Goal: Task Accomplishment & Management: Manage account settings

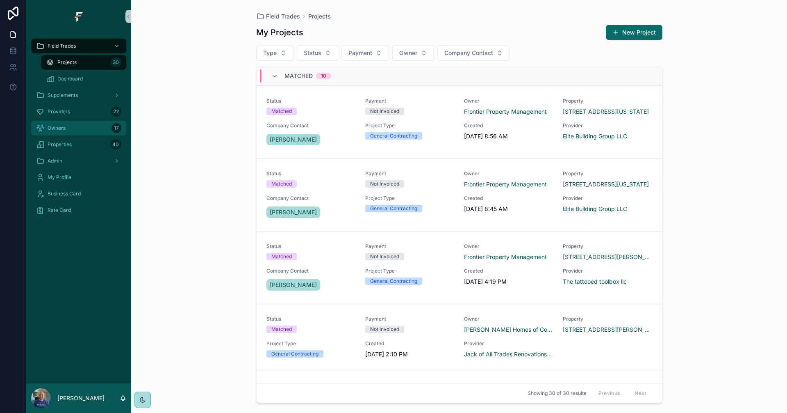
click at [84, 128] on div "Owners 17" at bounding box center [78, 127] width 85 height 13
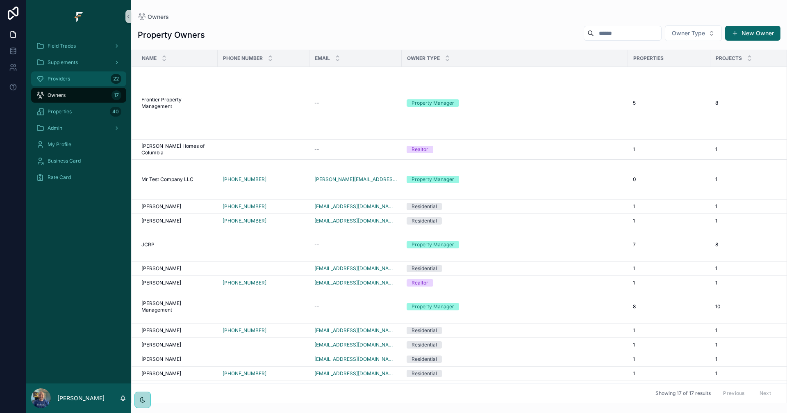
click at [77, 78] on div "Providers 22" at bounding box center [78, 78] width 85 height 13
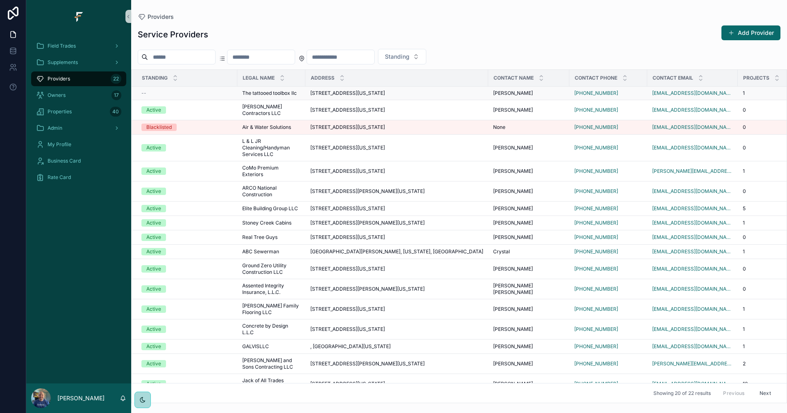
click at [488, 93] on td "[STREET_ADDRESS][US_STATE] [STREET_ADDRESS][US_STATE]" at bounding box center [397, 94] width 183 height 14
click at [478, 96] on div "[STREET_ADDRESS][US_STATE] [STREET_ADDRESS][US_STATE]" at bounding box center [396, 93] width 173 height 7
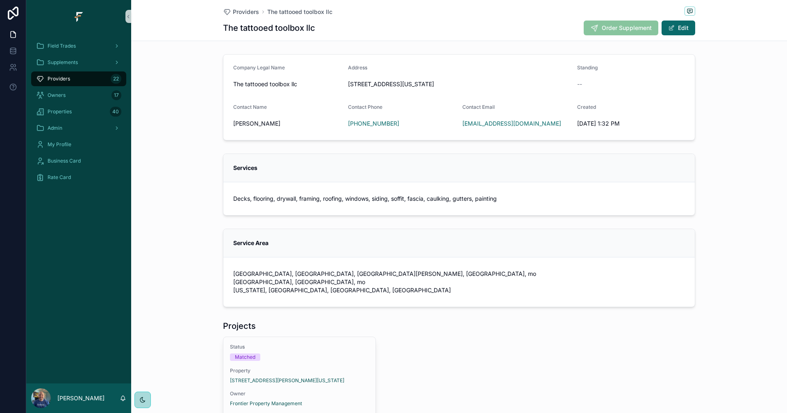
click at [93, 82] on div "Providers 22" at bounding box center [78, 78] width 85 height 13
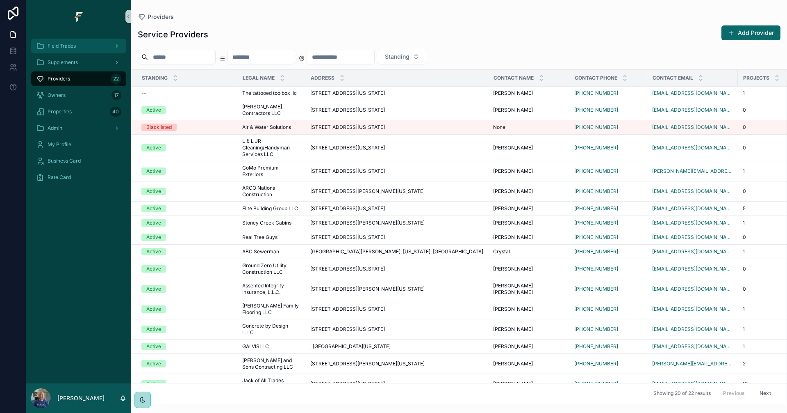
click at [69, 43] on span "Field Trades" at bounding box center [62, 46] width 28 height 7
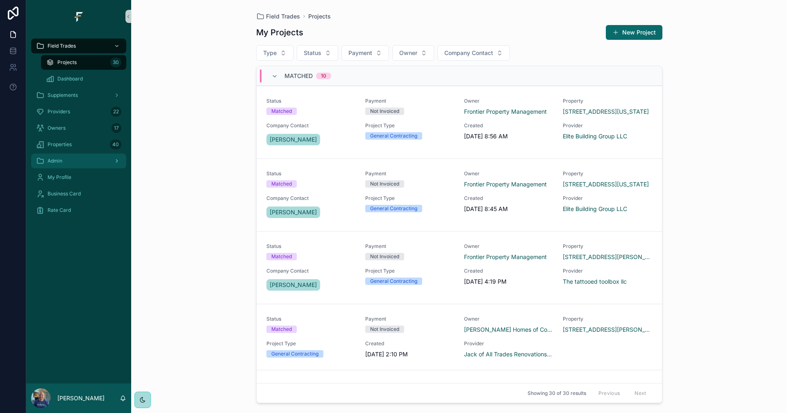
click at [83, 159] on div "Admin" at bounding box center [78, 160] width 85 height 13
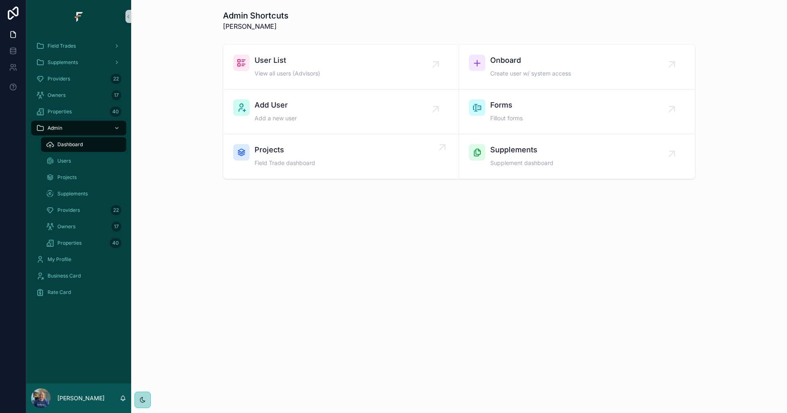
click at [350, 151] on div "Projects Field Trade dashboard" at bounding box center [341, 156] width 216 height 25
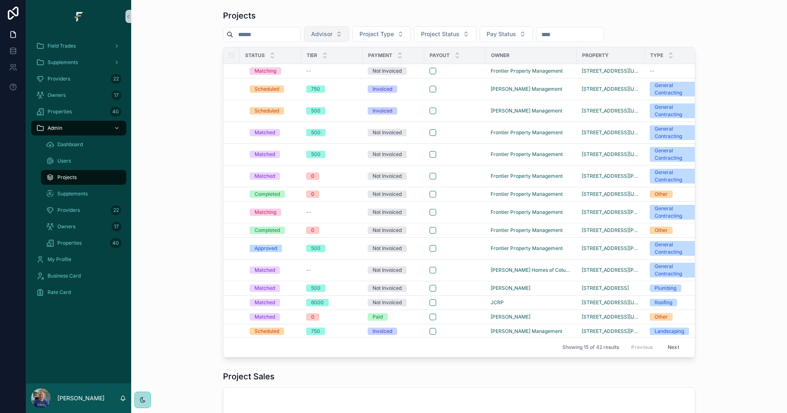
click at [349, 35] on button "Advisor" at bounding box center [326, 34] width 45 height 16
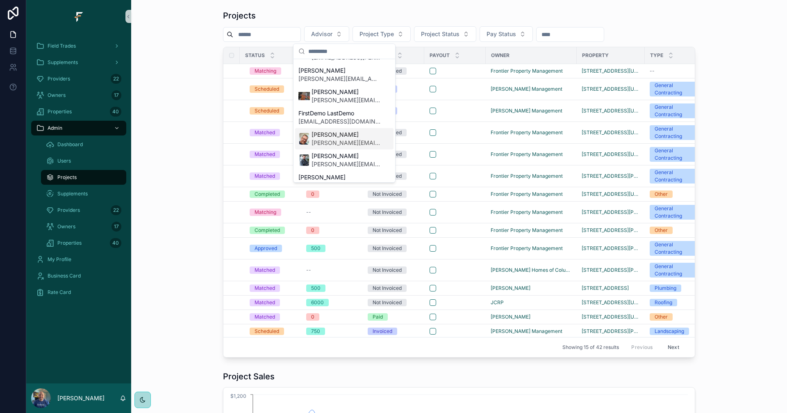
click at [331, 134] on span "[PERSON_NAME]" at bounding box center [346, 134] width 69 height 8
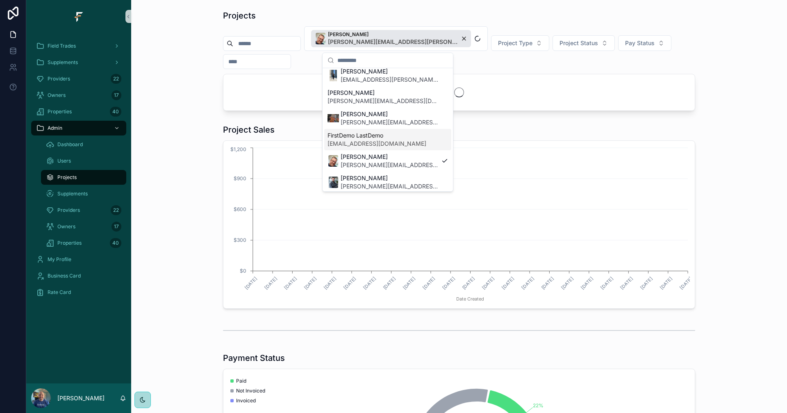
scroll to position [95, 0]
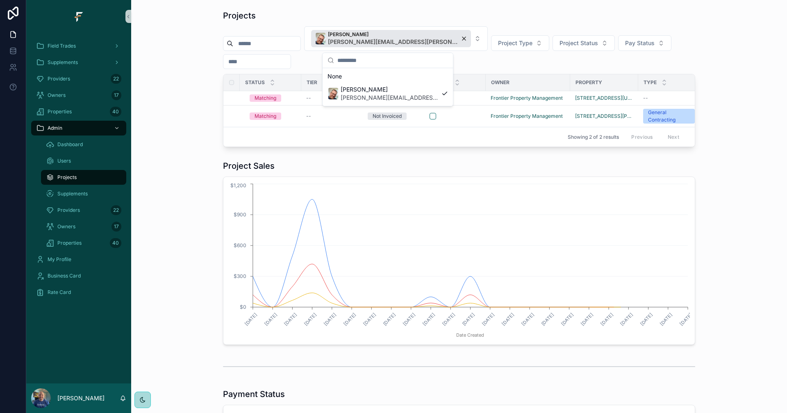
click at [145, 94] on div "Projects [PERSON_NAME] [PERSON_NAME][EMAIL_ADDRESS][PERSON_NAME][DOMAIN_NAME] P…" at bounding box center [459, 79] width 643 height 144
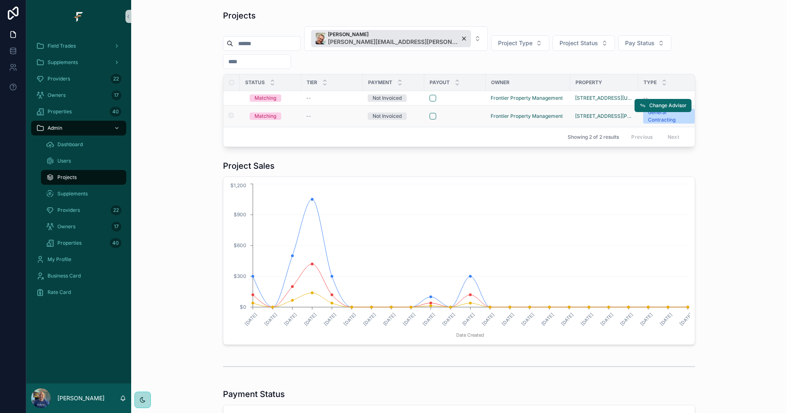
click at [462, 114] on div at bounding box center [455, 116] width 51 height 7
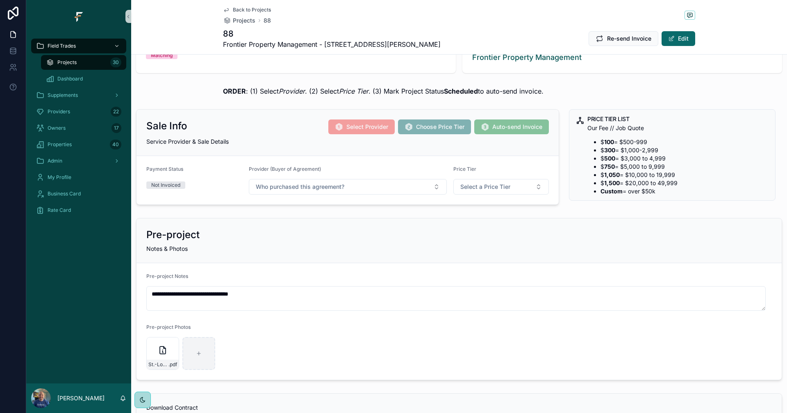
scroll to position [164, 0]
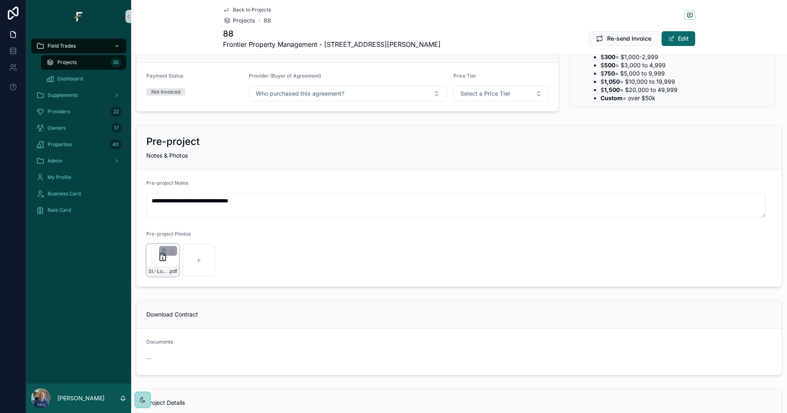
click at [157, 266] on div "St.-Louis-Window-Cleaners .pdf" at bounding box center [162, 260] width 33 height 33
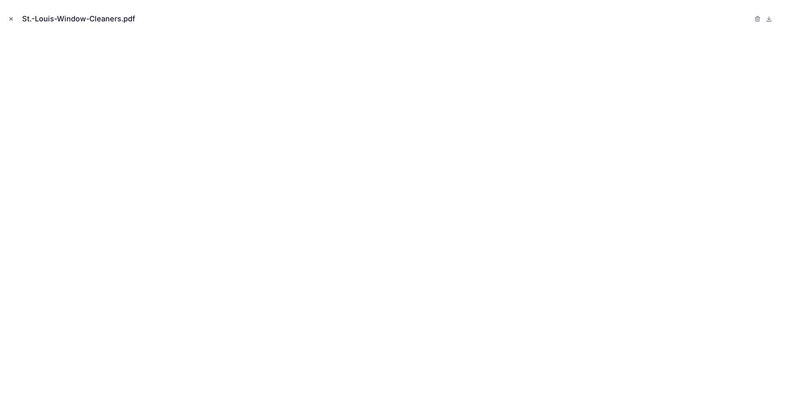
click at [11, 20] on icon "Close modal" at bounding box center [11, 19] width 6 height 6
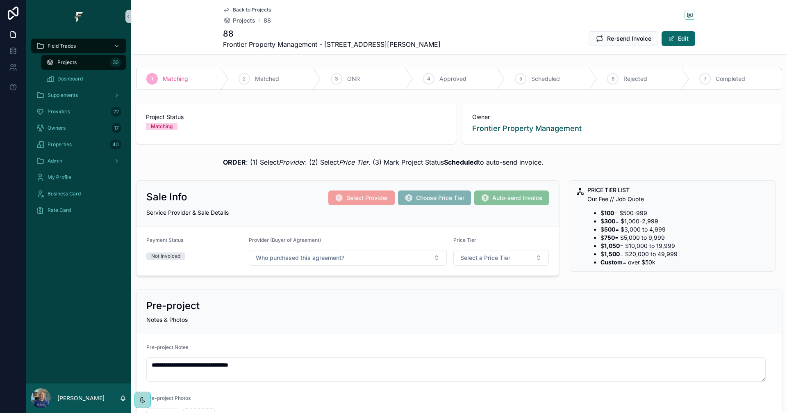
click at [87, 60] on div "Projects 30" at bounding box center [83, 62] width 75 height 13
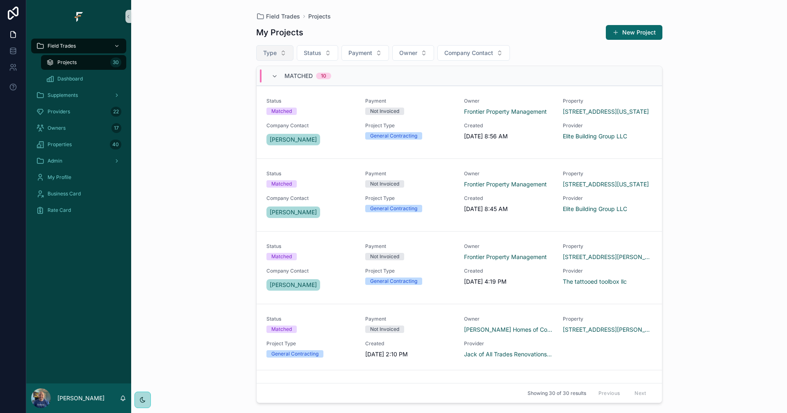
click at [274, 55] on span "Type" at bounding box center [270, 53] width 14 height 8
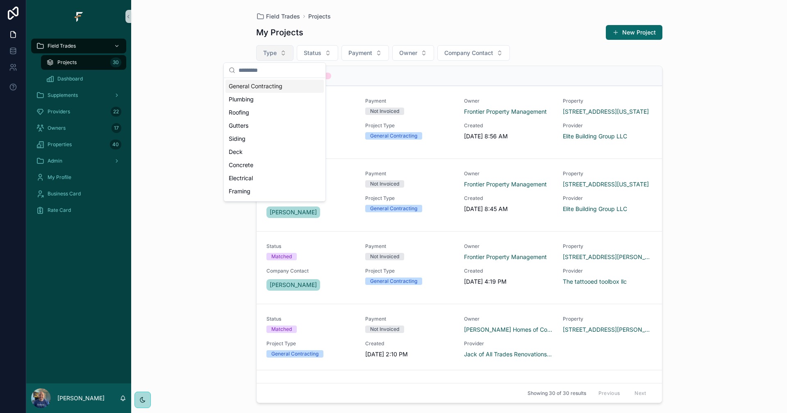
click at [275, 55] on span "Type" at bounding box center [270, 53] width 14 height 8
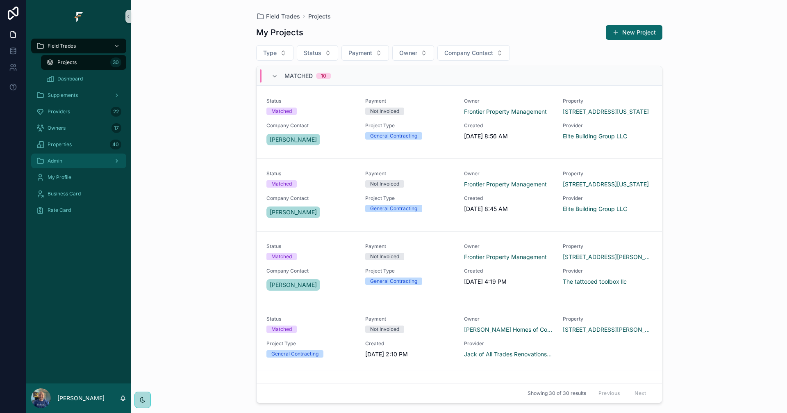
click at [86, 158] on div "Admin" at bounding box center [78, 160] width 85 height 13
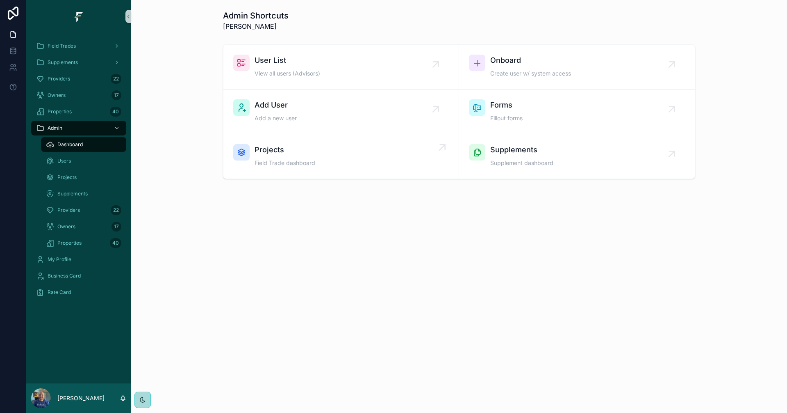
click at [319, 158] on div "Projects Field Trade dashboard" at bounding box center [341, 156] width 216 height 25
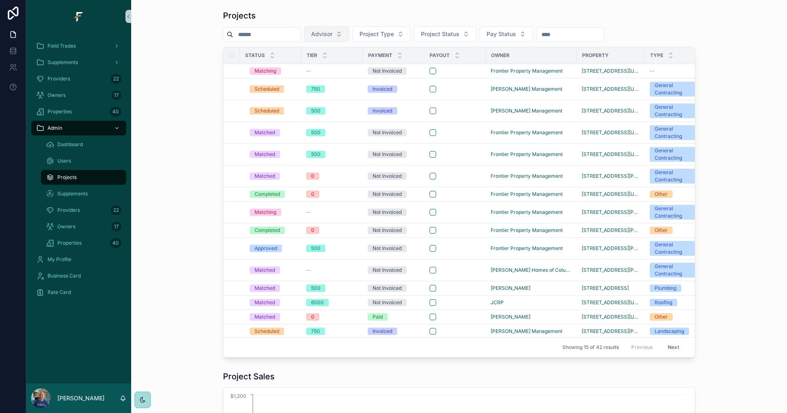
click at [333, 32] on span "Advisor" at bounding box center [321, 34] width 21 height 8
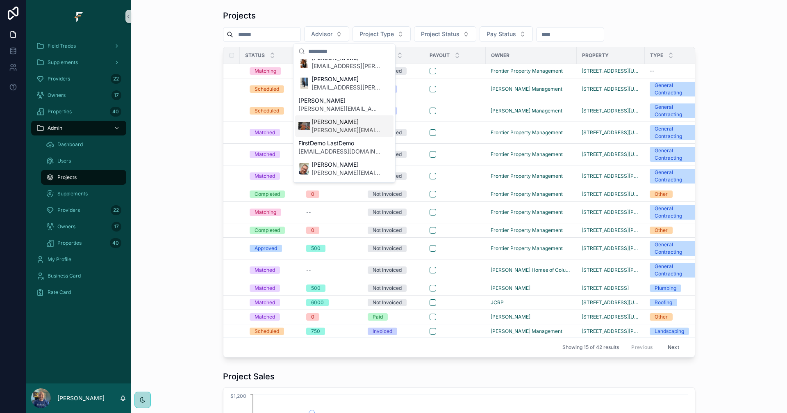
scroll to position [157, 0]
click at [341, 66] on span "[PERSON_NAME][EMAIL_ADDRESS][PERSON_NAME][DOMAIN_NAME]" at bounding box center [346, 67] width 69 height 8
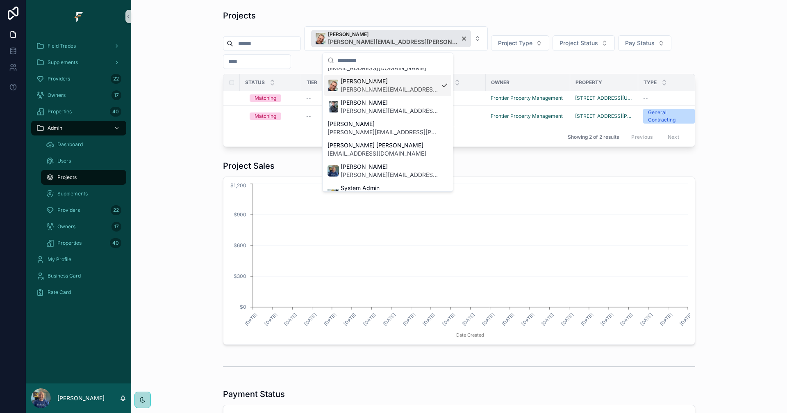
scroll to position [171, 0]
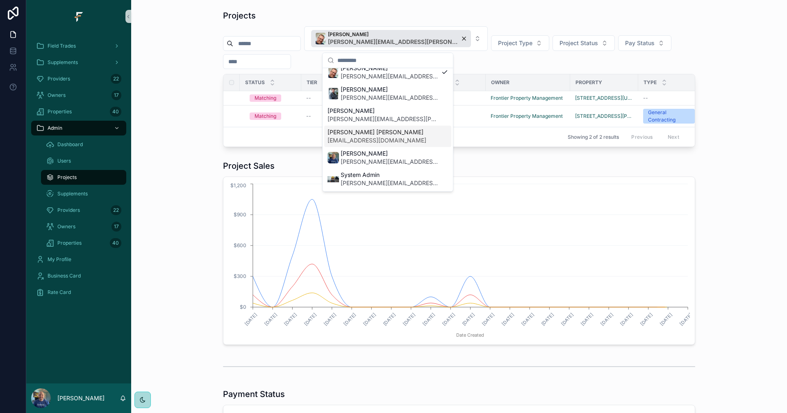
click at [573, 171] on div "Project Sales" at bounding box center [459, 165] width 472 height 11
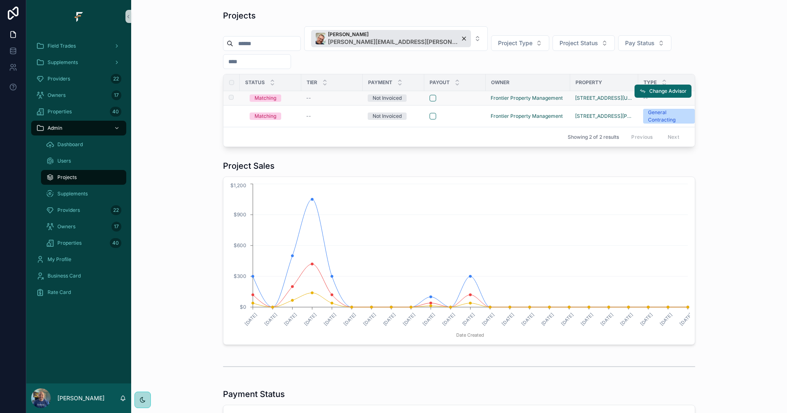
click at [448, 99] on div at bounding box center [455, 98] width 51 height 7
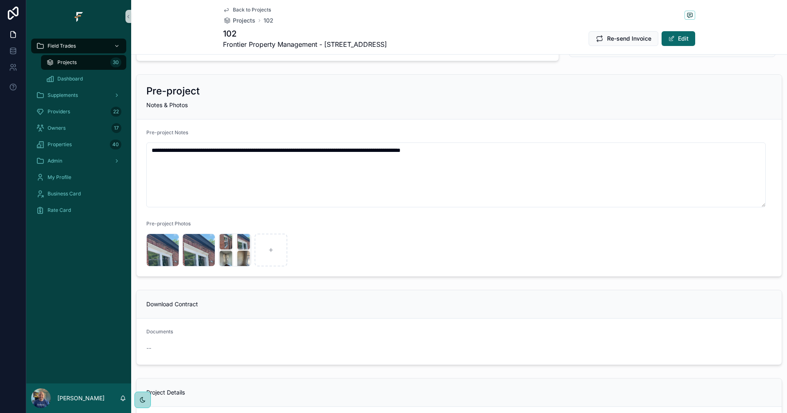
scroll to position [246, 0]
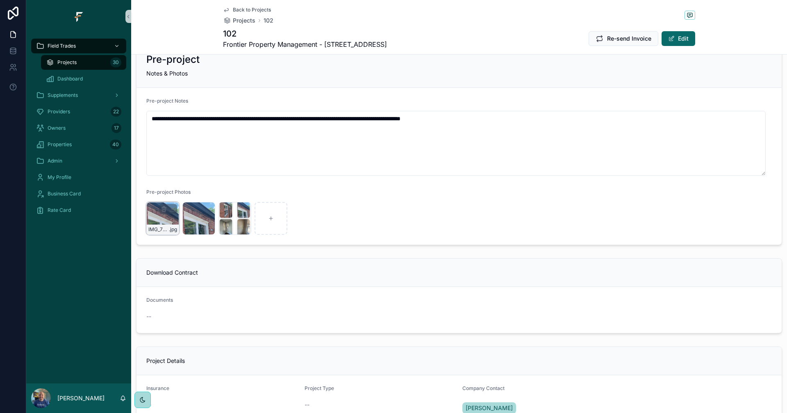
click at [162, 221] on div "IMG_7757 .jpg" at bounding box center [162, 218] width 33 height 33
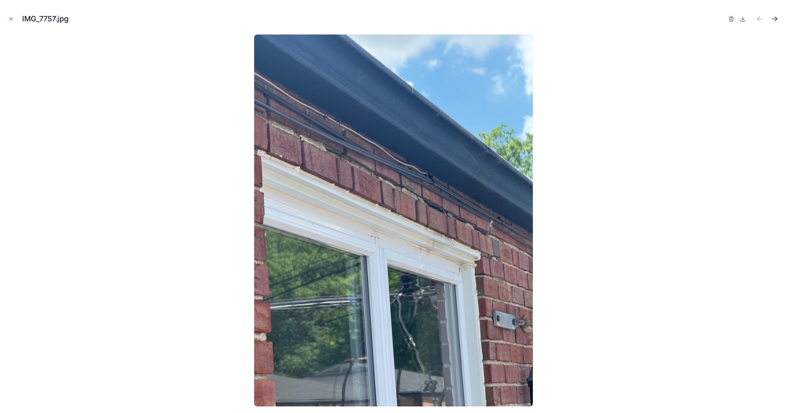
click at [774, 17] on icon "Next file" at bounding box center [775, 19] width 8 height 8
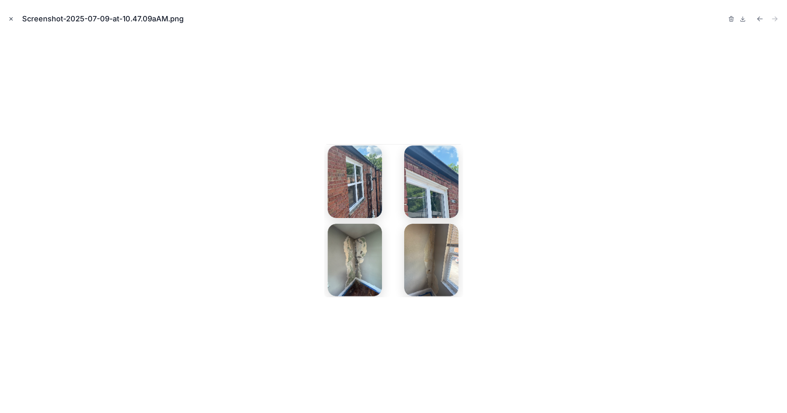
click at [14, 18] on icon "Close modal" at bounding box center [11, 19] width 6 height 6
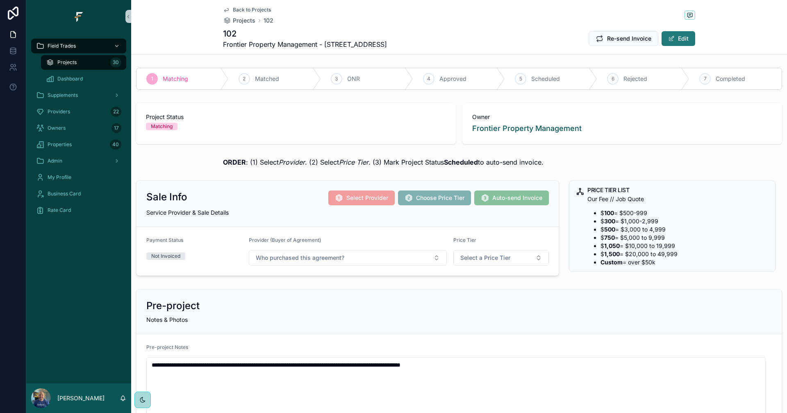
click at [680, 43] on button "Edit" at bounding box center [679, 38] width 34 height 15
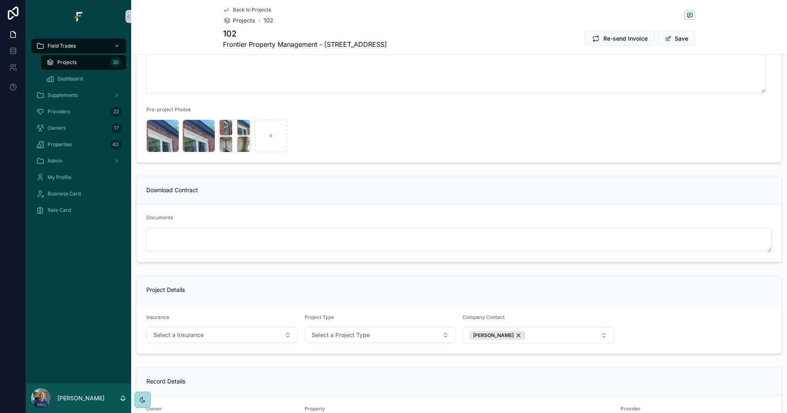
scroll to position [410, 0]
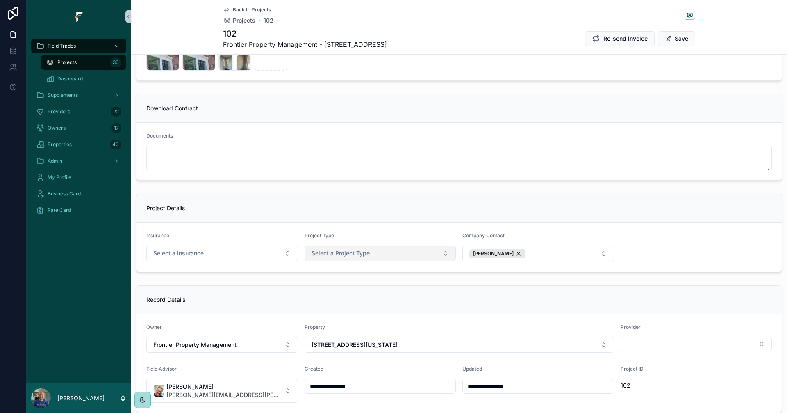
click at [348, 251] on span "Select a Project Type" at bounding box center [341, 253] width 58 height 8
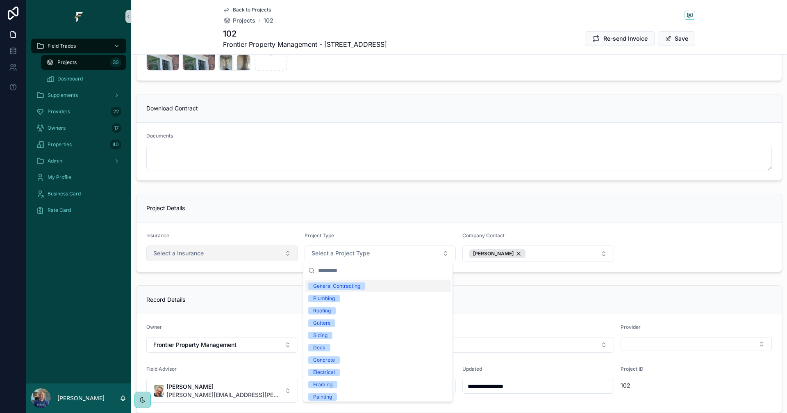
click at [248, 253] on button "Select a Insurance" at bounding box center [222, 253] width 152 height 16
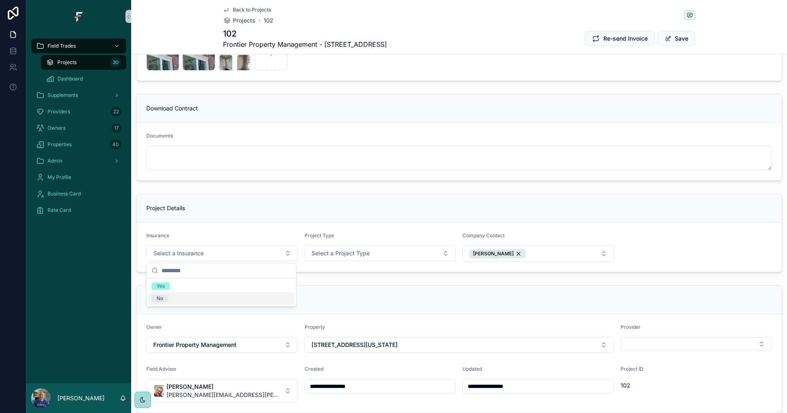
click at [157, 302] on div "No" at bounding box center [221, 298] width 146 height 12
click at [390, 254] on button "Select a Project Type" at bounding box center [381, 253] width 152 height 16
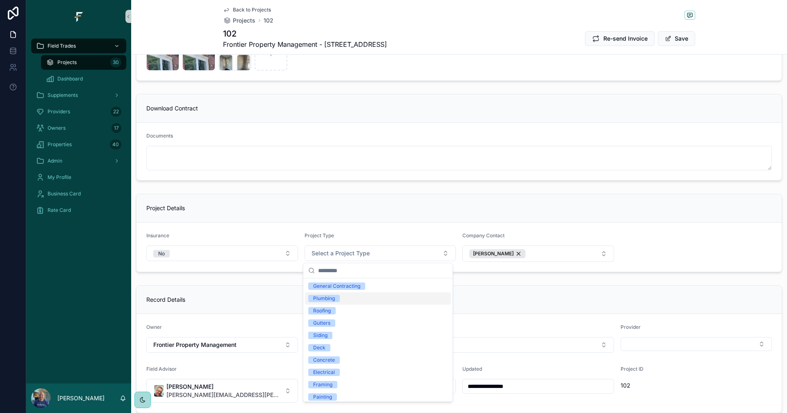
type input "**********"
click at [357, 285] on div "General Contracting" at bounding box center [336, 285] width 47 height 7
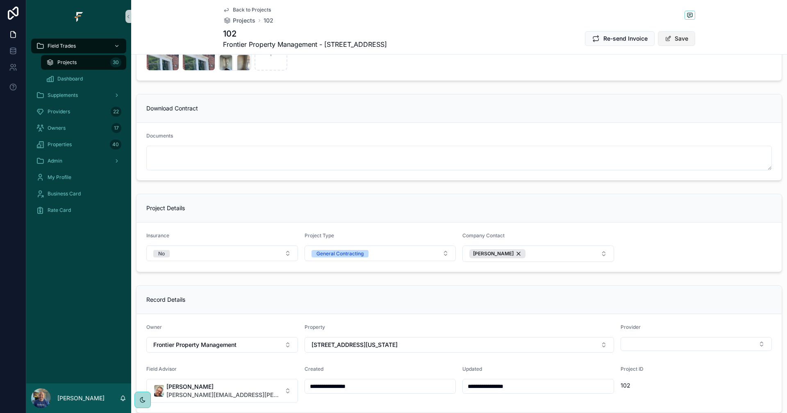
click at [682, 39] on button "Save" at bounding box center [676, 38] width 37 height 15
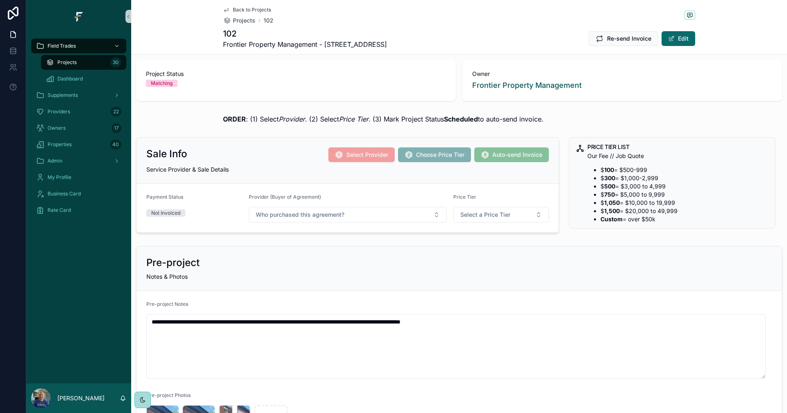
scroll to position [0, 0]
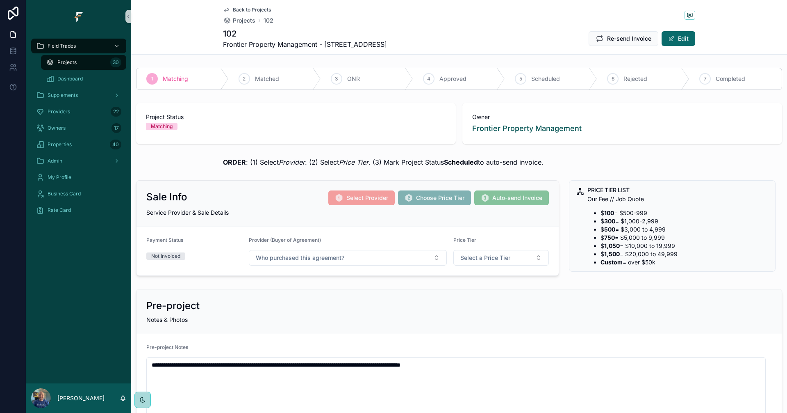
click at [662, 31] on button "Edit" at bounding box center [679, 38] width 34 height 15
click at [67, 157] on div "Admin" at bounding box center [78, 160] width 85 height 13
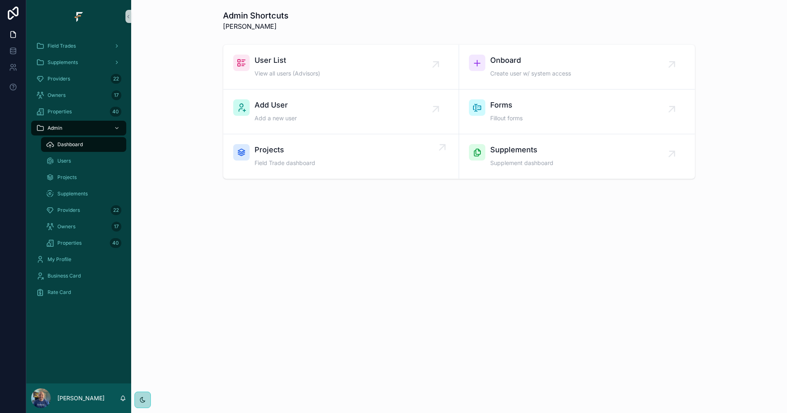
click at [315, 149] on span "Projects" at bounding box center [285, 149] width 61 height 11
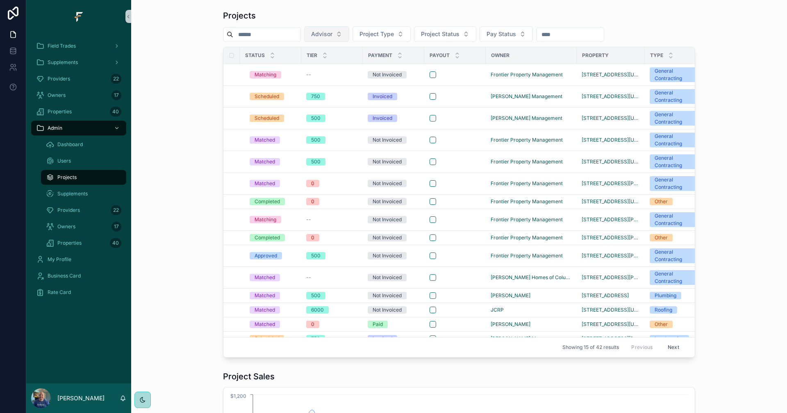
click at [333, 37] on span "Advisor" at bounding box center [321, 34] width 21 height 8
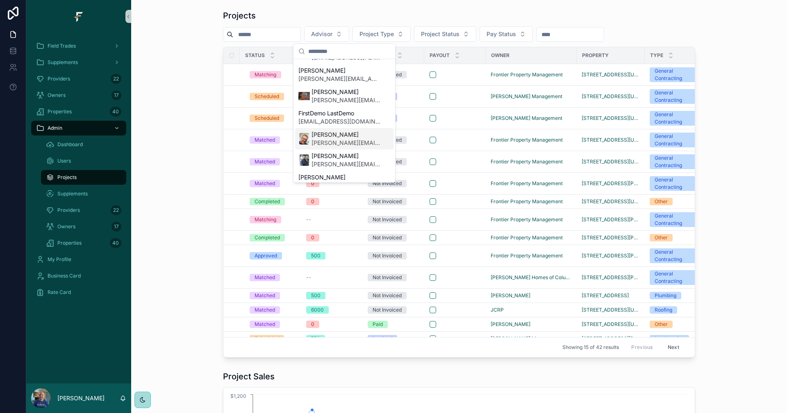
click at [339, 137] on span "[PERSON_NAME]" at bounding box center [346, 134] width 69 height 8
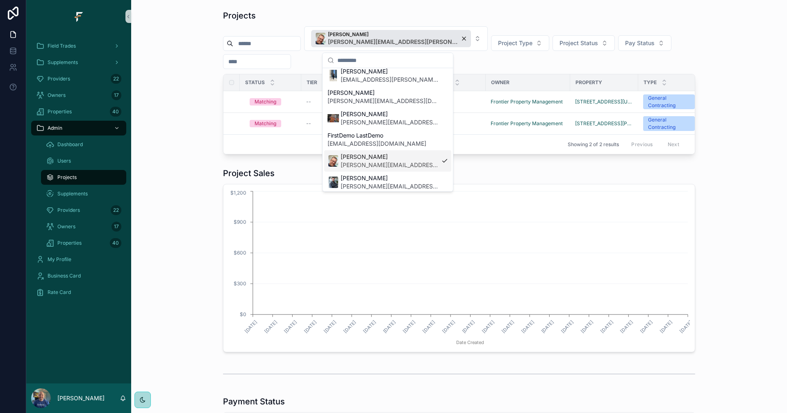
scroll to position [95, 0]
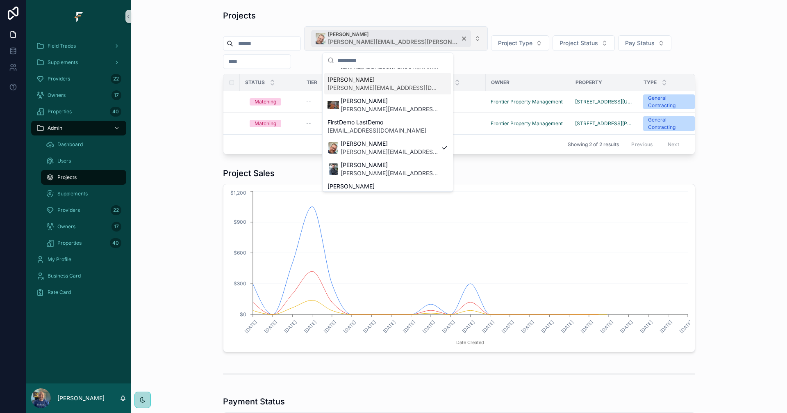
click at [395, 36] on span "[PERSON_NAME]" at bounding box center [393, 34] width 131 height 7
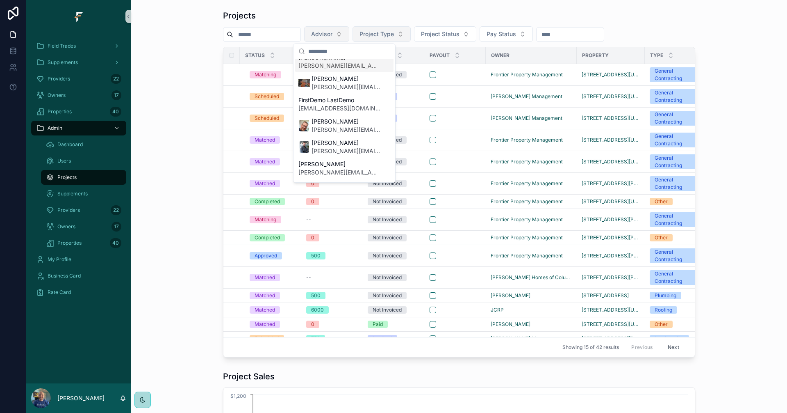
scroll to position [82, 0]
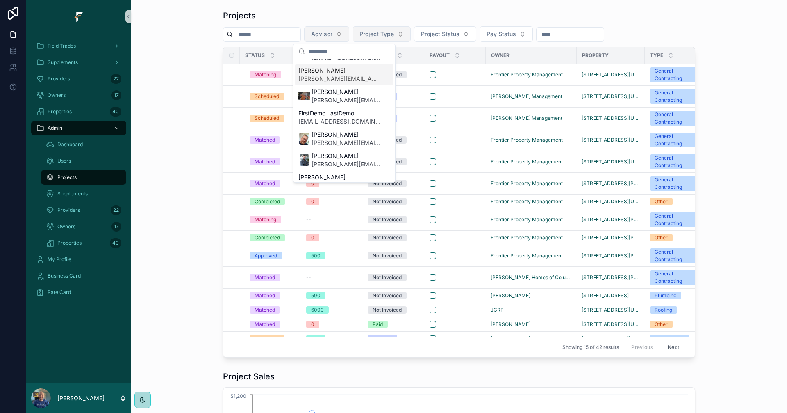
click at [411, 33] on button "Project Type" at bounding box center [382, 34] width 58 height 16
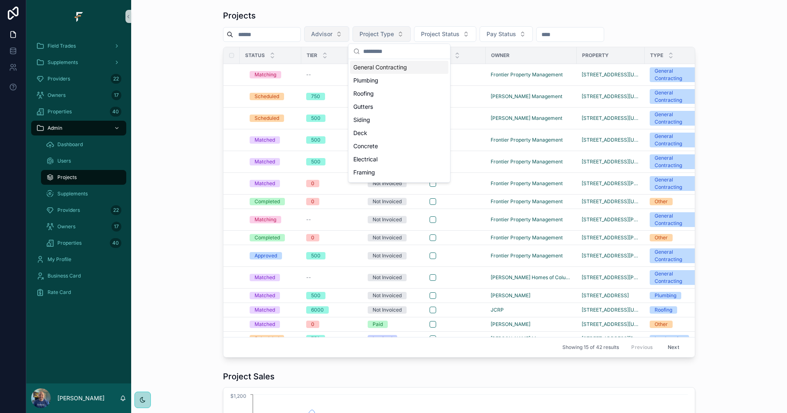
click at [411, 33] on button "Project Type" at bounding box center [382, 34] width 58 height 16
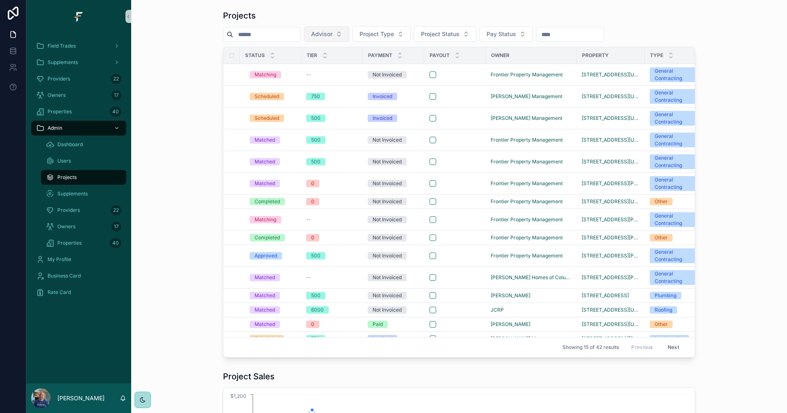
click at [349, 29] on button "Advisor" at bounding box center [326, 34] width 45 height 16
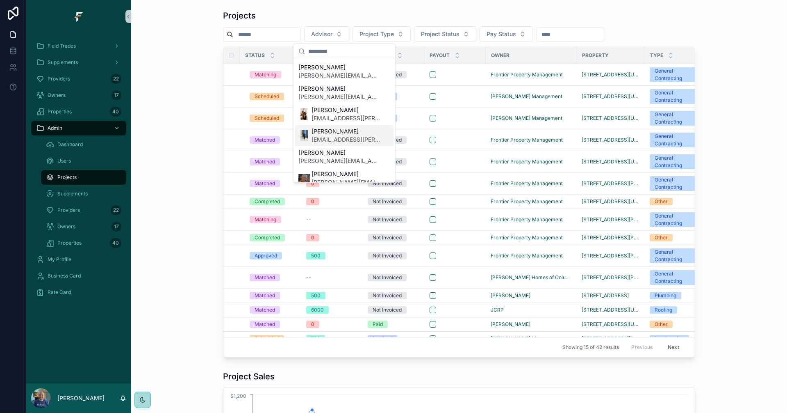
click at [338, 139] on span "[EMAIL_ADDRESS][PERSON_NAME][DOMAIN_NAME]" at bounding box center [346, 139] width 69 height 8
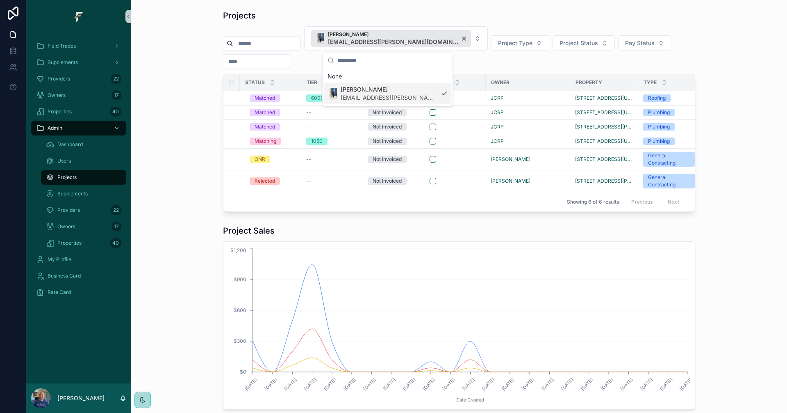
click at [174, 130] on div "Projects Kvahn [PERSON_NAME] [EMAIL_ADDRESS][PERSON_NAME][DOMAIN_NAME] Project …" at bounding box center [459, 111] width 643 height 208
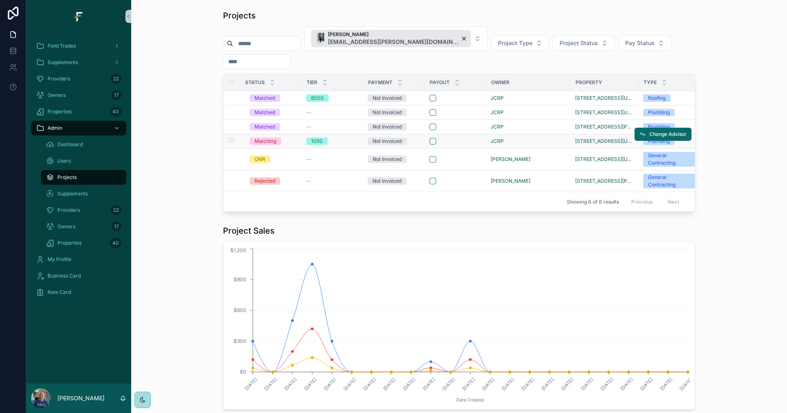
click at [347, 140] on div "1050" at bounding box center [332, 140] width 52 height 7
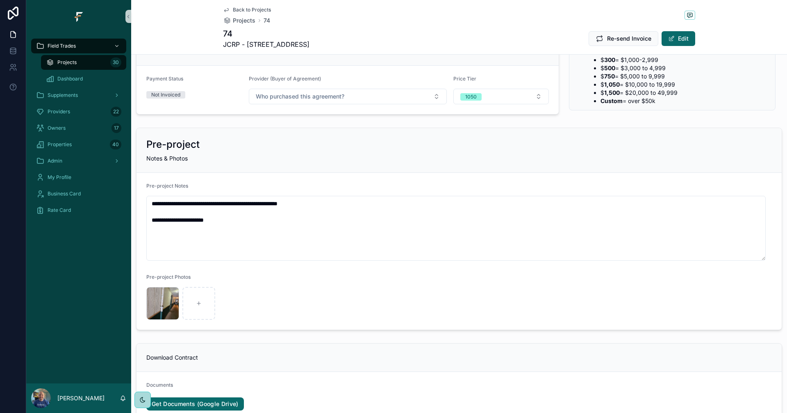
scroll to position [41, 0]
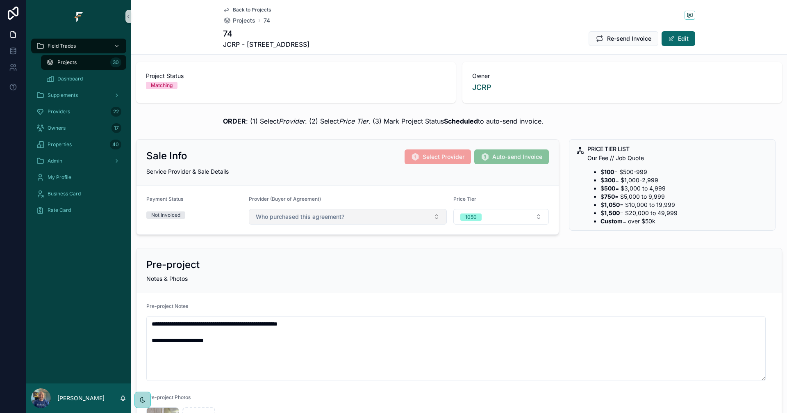
click at [405, 217] on button "Who purchased this agreement?" at bounding box center [348, 217] width 198 height 16
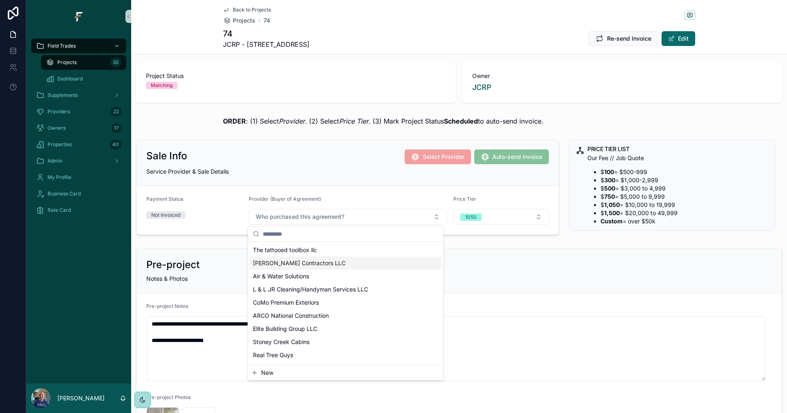
click at [315, 265] on span "[PERSON_NAME] Contractors LLC" at bounding box center [299, 263] width 93 height 8
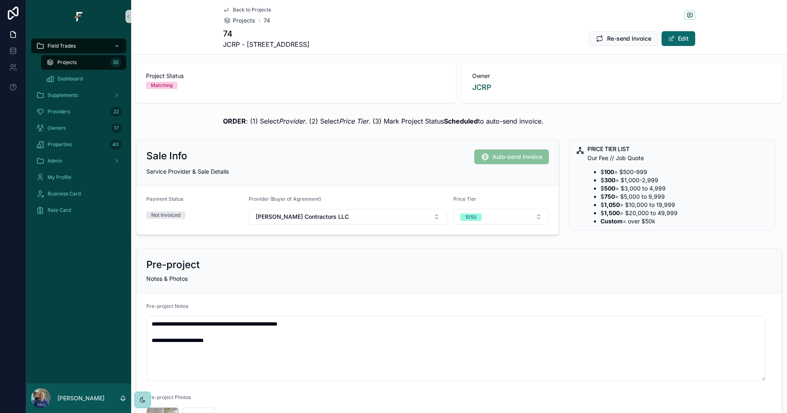
scroll to position [0, 0]
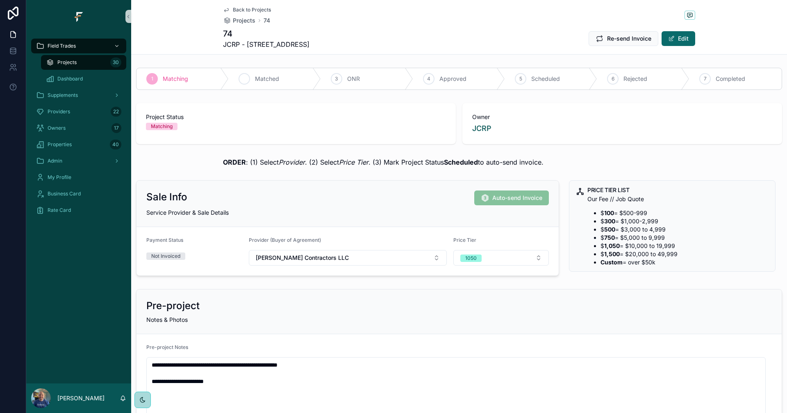
click at [272, 83] on div "2 Matched" at bounding box center [275, 78] width 92 height 21
click at [241, 7] on span "Back to Projects" at bounding box center [252, 10] width 38 height 7
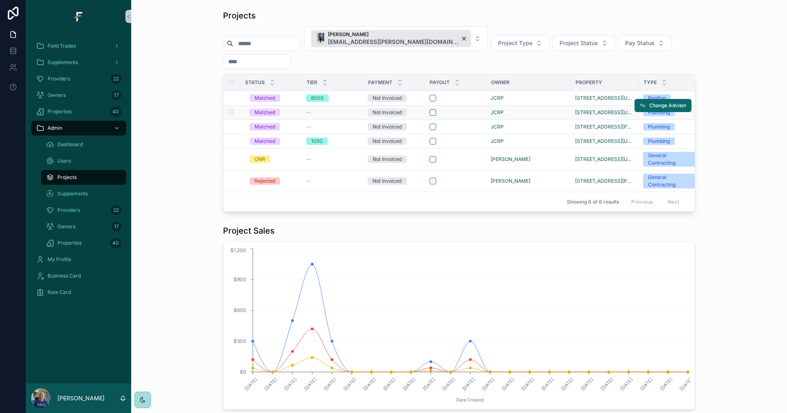
click at [337, 116] on td "--" at bounding box center [332, 112] width 62 height 14
click at [340, 115] on div "--" at bounding box center [332, 112] width 52 height 7
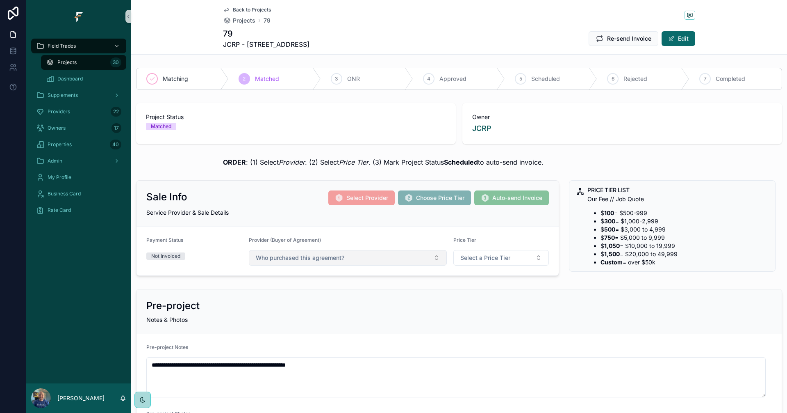
click at [417, 262] on button "Who purchased this agreement?" at bounding box center [348, 258] width 198 height 16
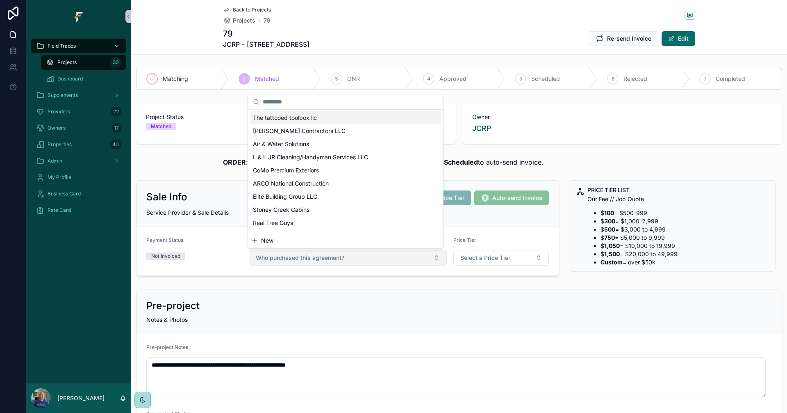
click at [417, 262] on button "Who purchased this agreement?" at bounding box center [348, 258] width 198 height 16
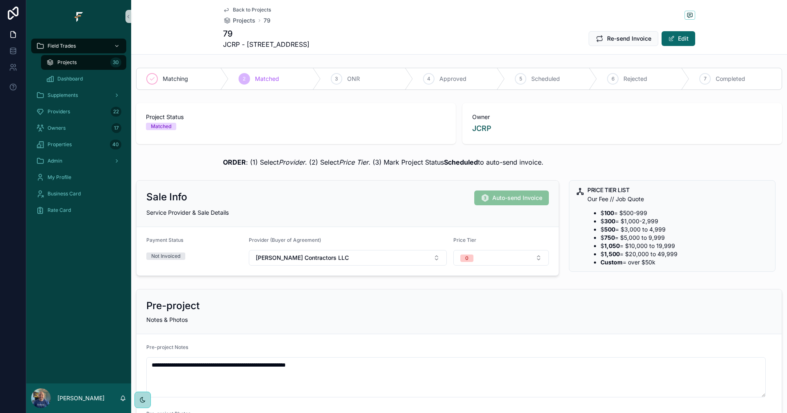
click at [257, 10] on span "Back to Projects" at bounding box center [252, 10] width 38 height 7
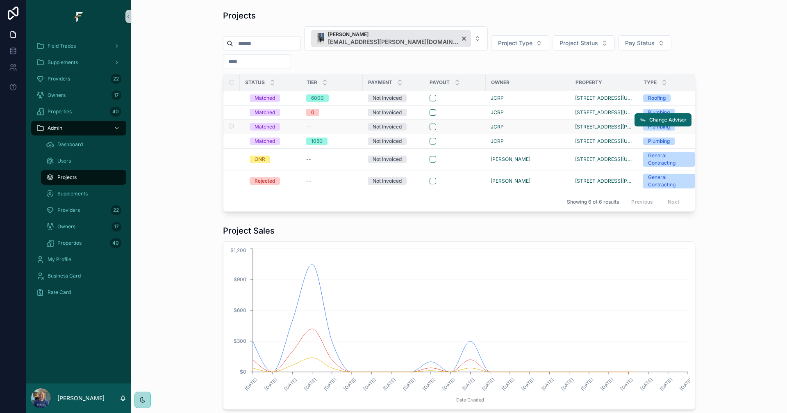
click at [338, 125] on div "--" at bounding box center [332, 126] width 52 height 7
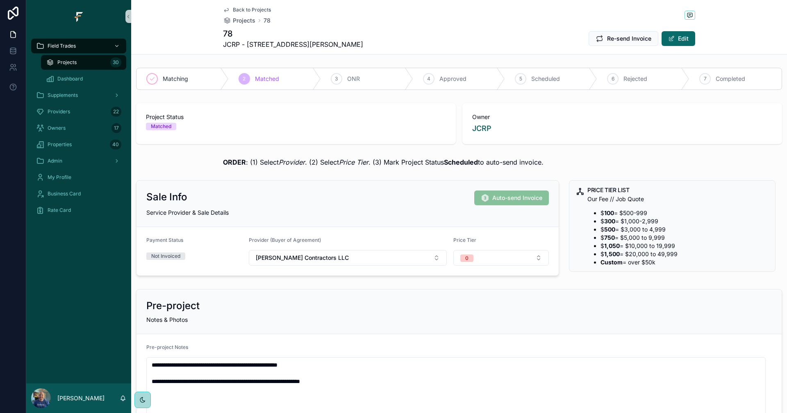
click at [233, 9] on span "Back to Projects" at bounding box center [252, 10] width 38 height 7
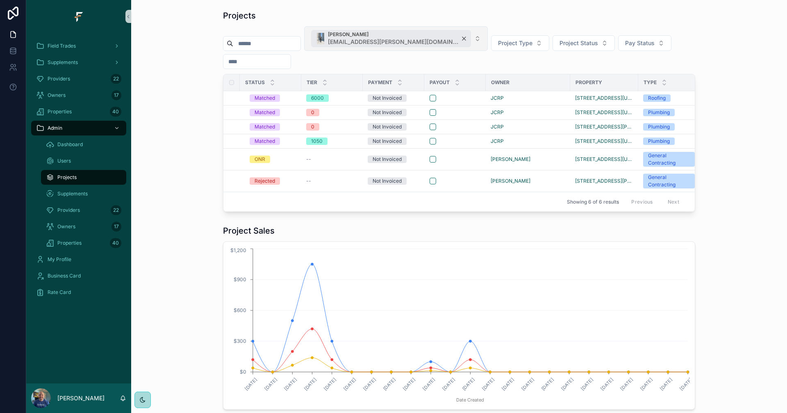
click at [414, 35] on span "[PERSON_NAME]" at bounding box center [393, 34] width 131 height 7
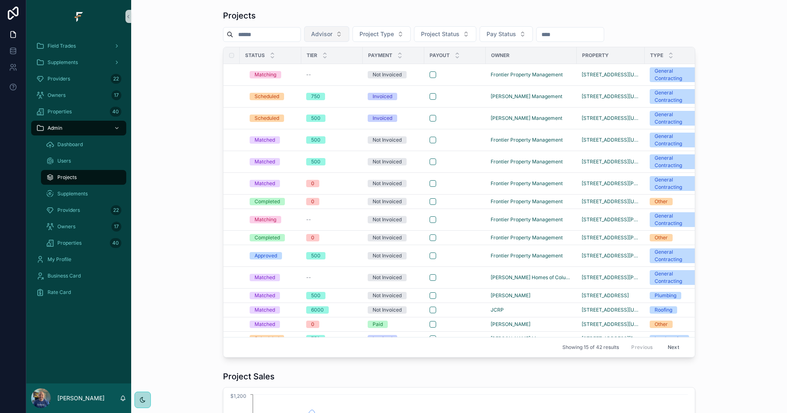
click at [349, 33] on button "Advisor" at bounding box center [326, 34] width 45 height 16
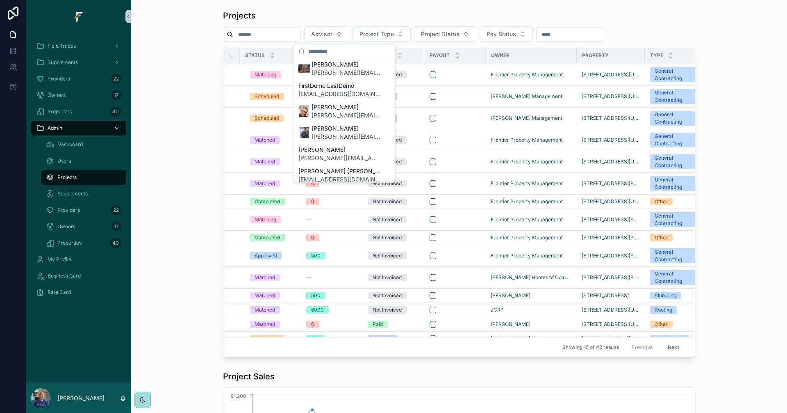
scroll to position [123, 0]
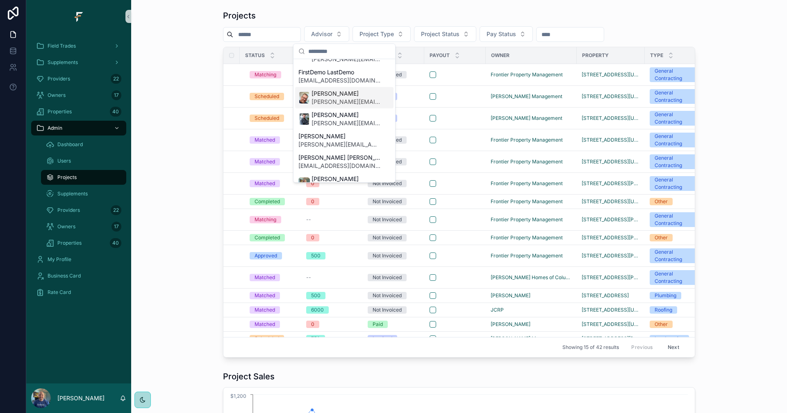
click at [326, 97] on span "[PERSON_NAME]" at bounding box center [346, 93] width 69 height 8
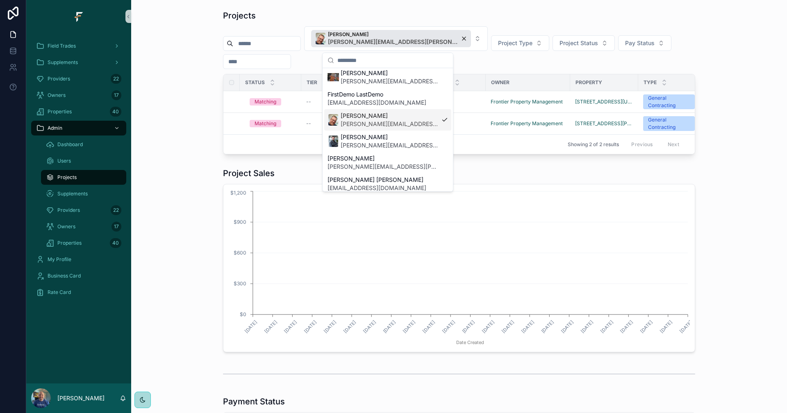
scroll to position [136, 0]
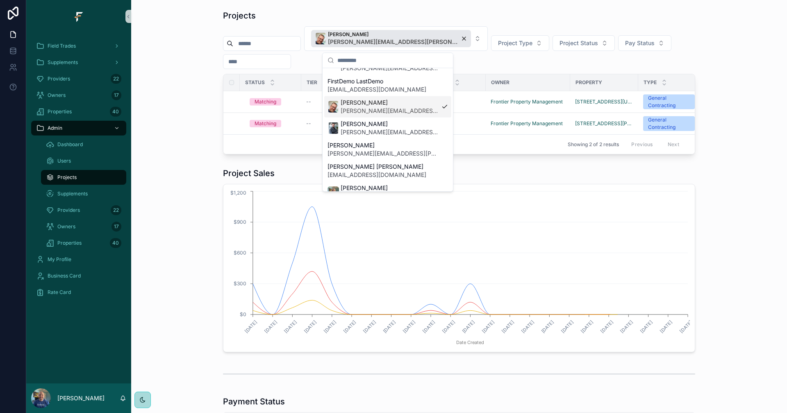
click at [179, 50] on div "Projects [PERSON_NAME] [PERSON_NAME][EMAIL_ADDRESS][PERSON_NAME][DOMAIN_NAME] P…" at bounding box center [459, 82] width 643 height 151
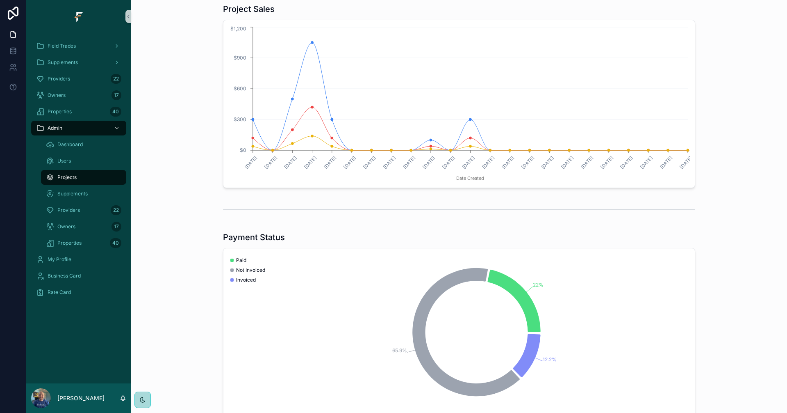
scroll to position [0, 0]
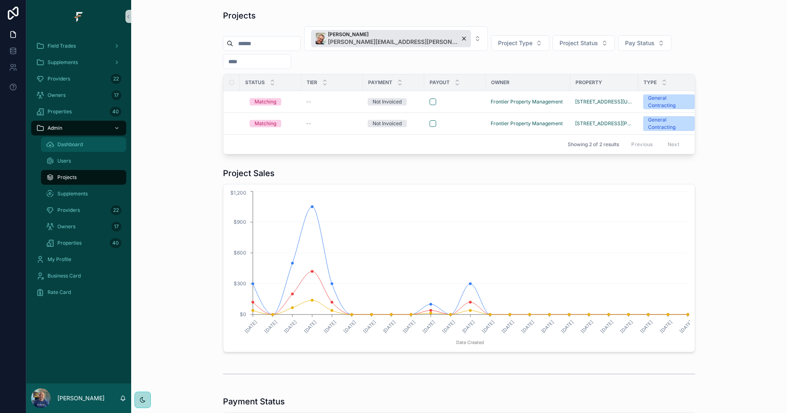
click at [87, 146] on div "Dashboard" at bounding box center [83, 144] width 75 height 13
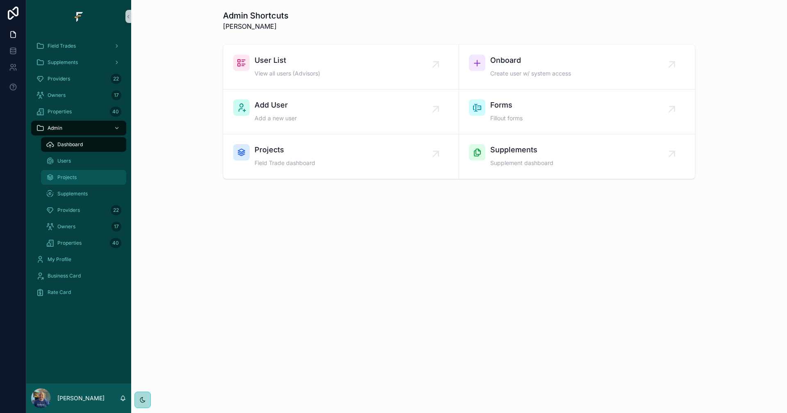
click at [82, 175] on div "Projects" at bounding box center [83, 177] width 75 height 13
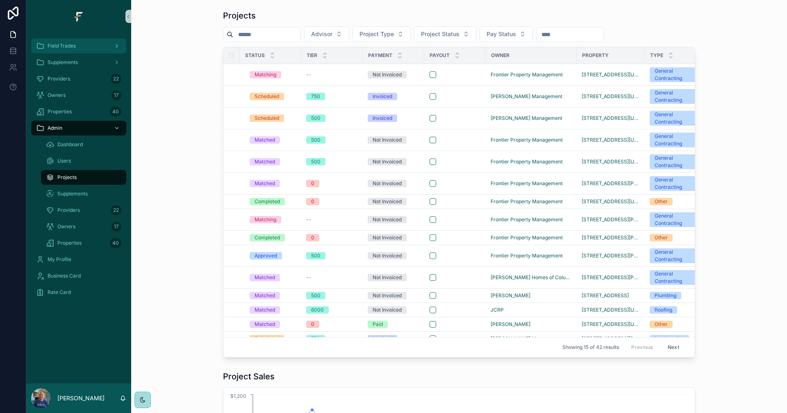
click at [68, 46] on span "Field Trades" at bounding box center [62, 46] width 28 height 7
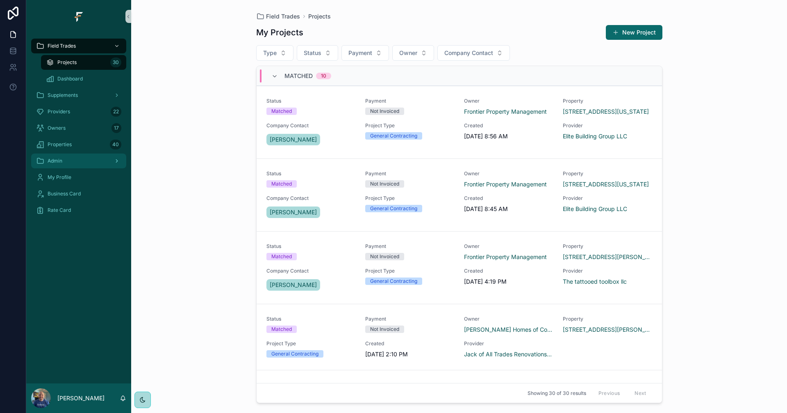
click at [80, 162] on div "Admin" at bounding box center [78, 160] width 85 height 13
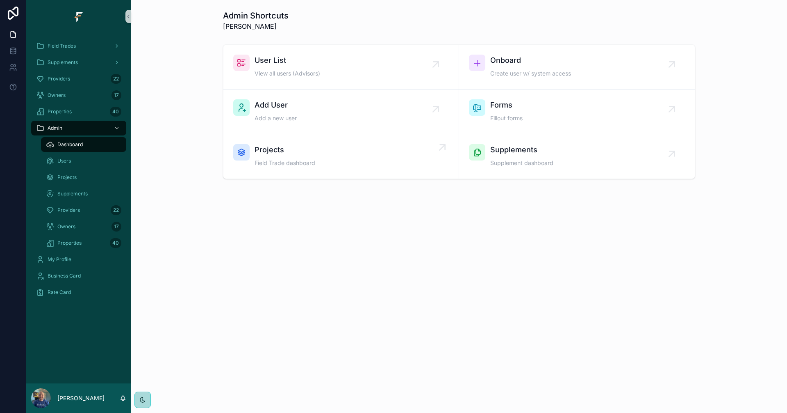
click at [341, 164] on div "Projects Field Trade dashboard" at bounding box center [341, 156] width 216 height 25
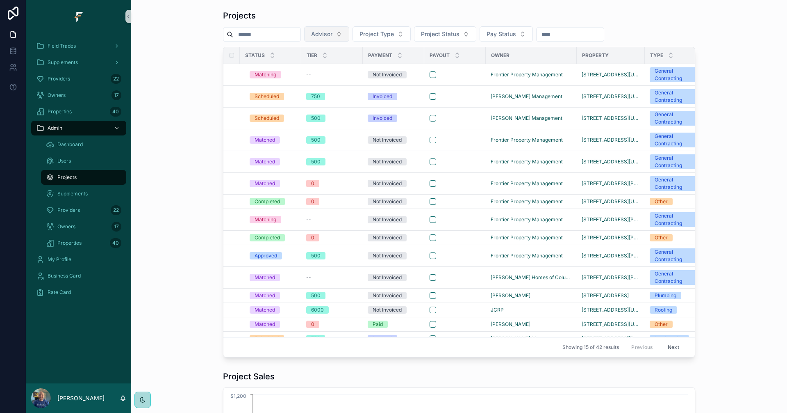
click at [349, 38] on button "Advisor" at bounding box center [326, 34] width 45 height 16
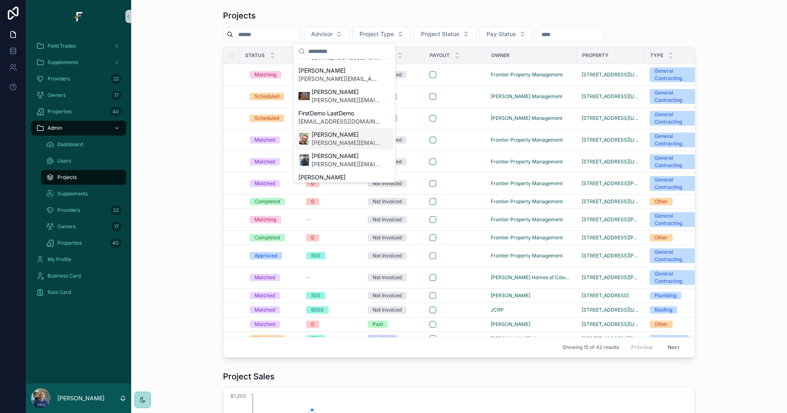
click at [338, 139] on span "[PERSON_NAME][EMAIL_ADDRESS][PERSON_NAME][DOMAIN_NAME]" at bounding box center [346, 143] width 69 height 8
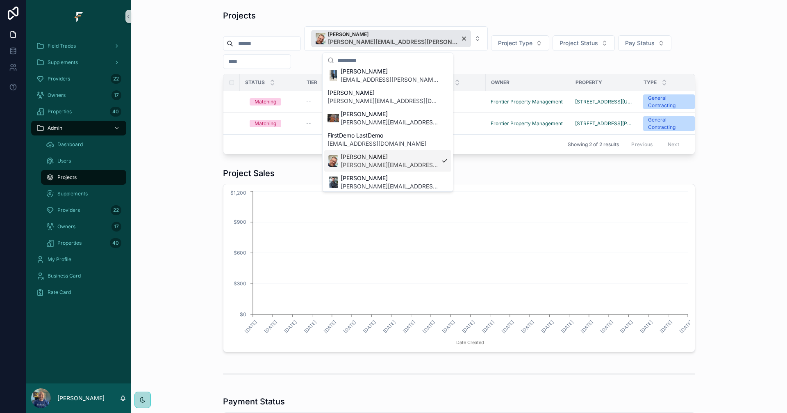
scroll to position [95, 0]
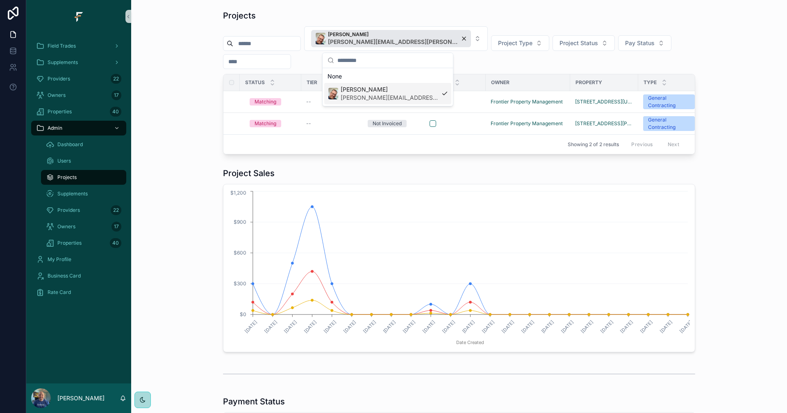
click at [175, 90] on div "Projects [PERSON_NAME] [PERSON_NAME][EMAIL_ADDRESS][PERSON_NAME][DOMAIN_NAME] P…" at bounding box center [459, 82] width 643 height 151
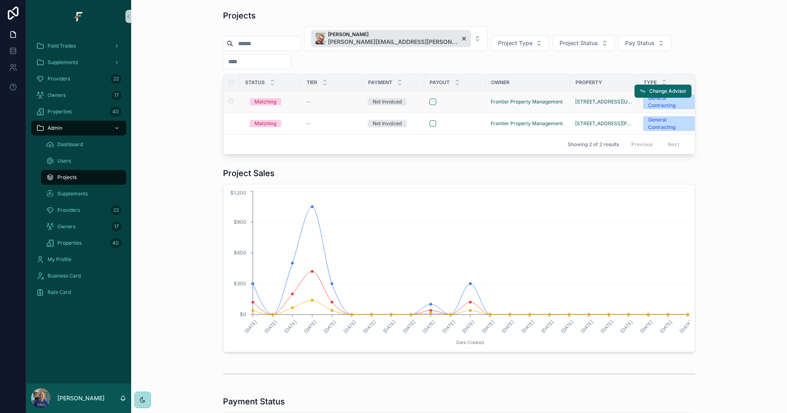
click at [462, 103] on div at bounding box center [455, 101] width 51 height 7
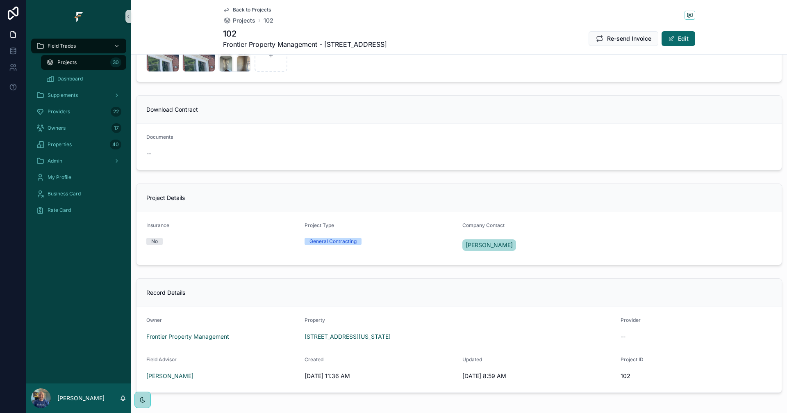
scroll to position [410, 0]
click at [497, 244] on span "[PERSON_NAME]" at bounding box center [489, 244] width 47 height 8
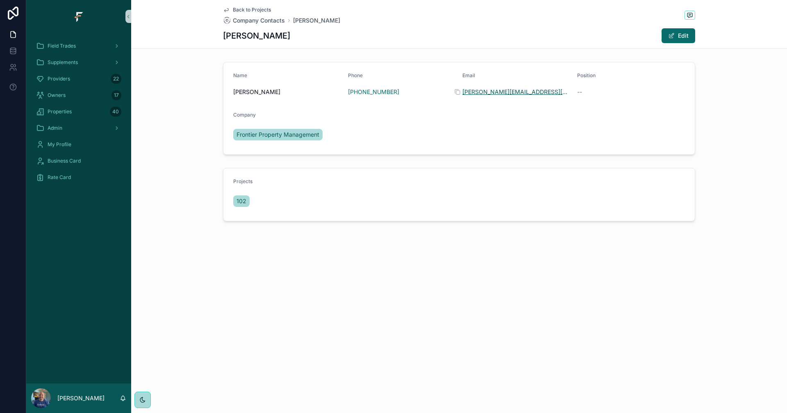
click at [504, 92] on link "[PERSON_NAME][EMAIL_ADDRESS][DOMAIN_NAME]" at bounding box center [517, 92] width 108 height 8
click at [458, 92] on icon at bounding box center [457, 92] width 7 height 7
click at [247, 10] on span "Back to Projects" at bounding box center [252, 10] width 38 height 7
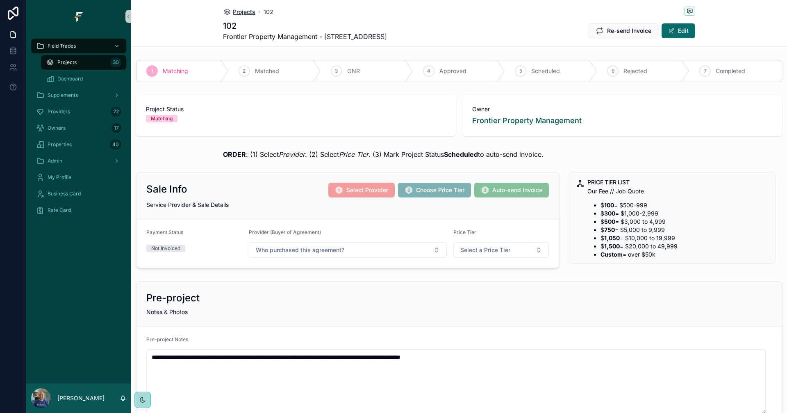
click at [240, 10] on span "Projects" at bounding box center [244, 12] width 23 height 8
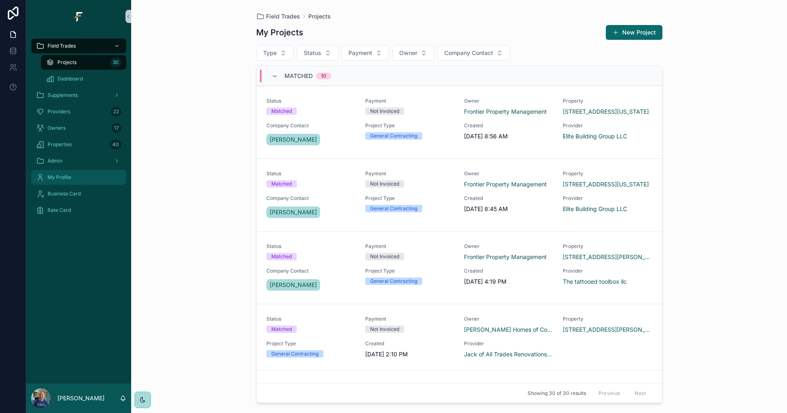
click at [85, 170] on link "My Profile" at bounding box center [78, 177] width 95 height 15
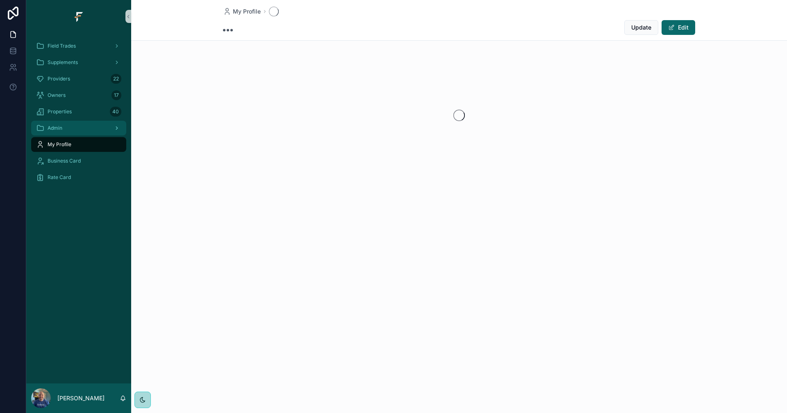
click at [76, 126] on div "Admin" at bounding box center [78, 127] width 85 height 13
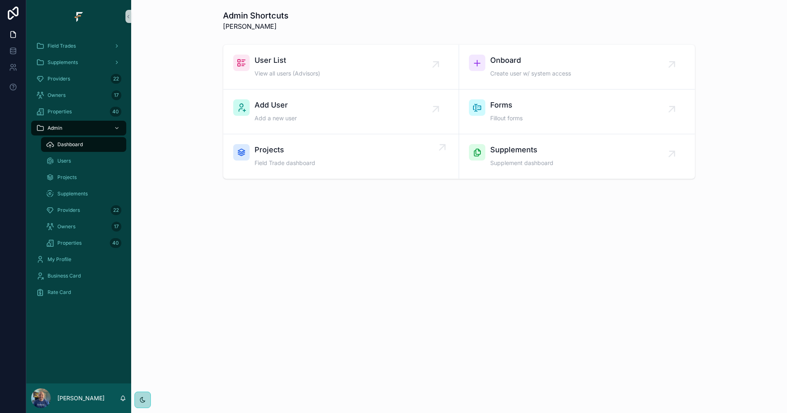
click at [400, 151] on div "Projects Field Trade dashboard" at bounding box center [341, 156] width 216 height 25
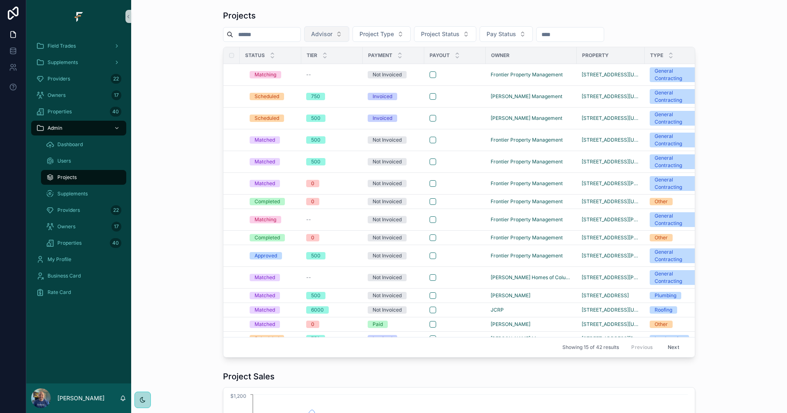
click at [349, 32] on button "Advisor" at bounding box center [326, 34] width 45 height 16
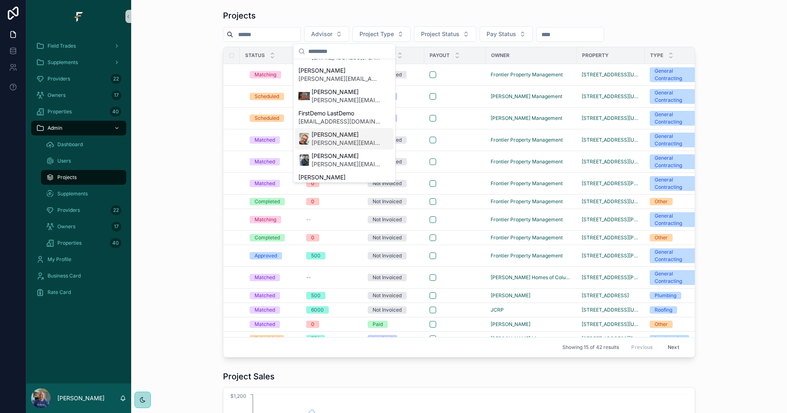
click at [340, 140] on span "[PERSON_NAME][EMAIL_ADDRESS][PERSON_NAME][DOMAIN_NAME]" at bounding box center [346, 143] width 69 height 8
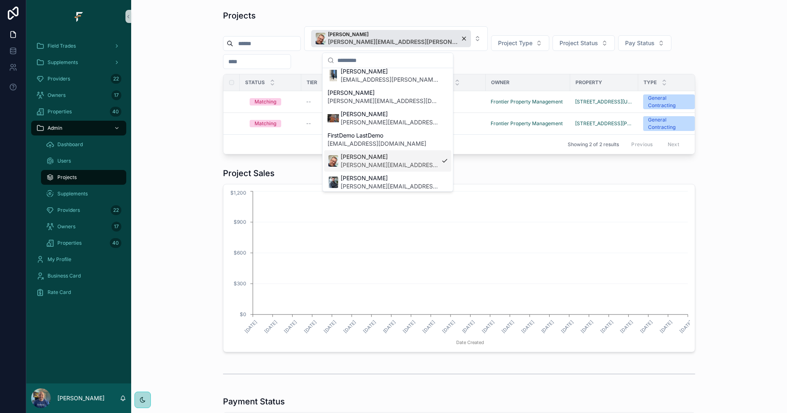
scroll to position [95, 0]
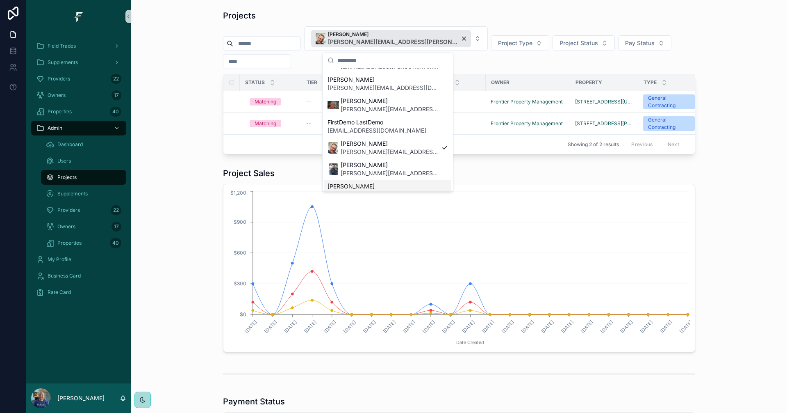
click at [193, 114] on div "Projects [PERSON_NAME] [PERSON_NAME][EMAIL_ADDRESS][PERSON_NAME][DOMAIN_NAME] P…" at bounding box center [459, 82] width 643 height 151
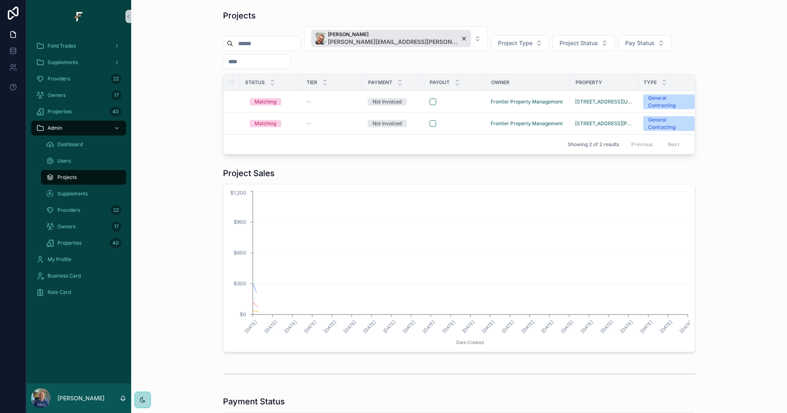
click at [163, 34] on div "Projects [PERSON_NAME] [PERSON_NAME][EMAIL_ADDRESS][PERSON_NAME][DOMAIN_NAME] P…" at bounding box center [459, 82] width 643 height 151
